Goal: Navigation & Orientation: Find specific page/section

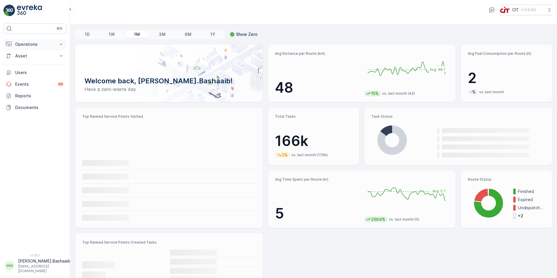
click at [27, 45] on p "Operations" at bounding box center [35, 44] width 40 height 6
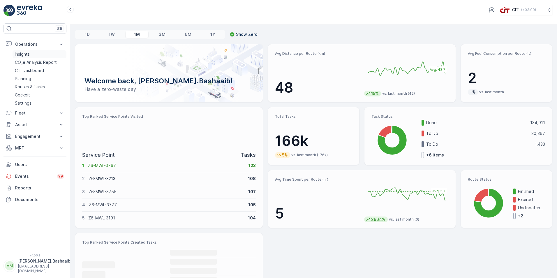
click at [27, 52] on p "Insights" at bounding box center [22, 54] width 15 height 6
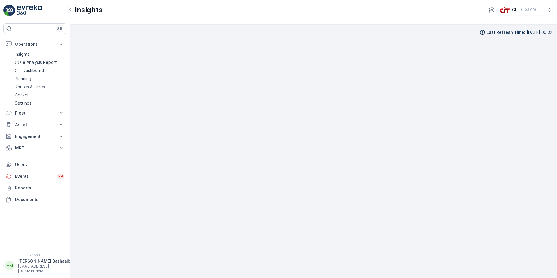
scroll to position [7, 0]
click at [45, 264] on p "[PERSON_NAME].Bashaaib" at bounding box center [44, 261] width 52 height 6
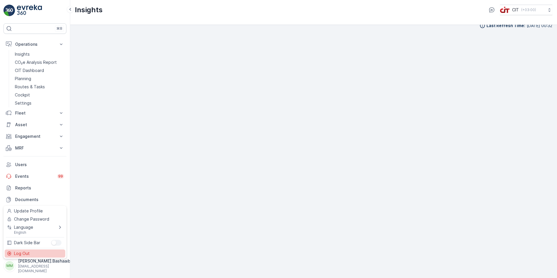
click at [33, 250] on div "Log Out" at bounding box center [35, 254] width 61 height 8
